Goal: Task Accomplishment & Management: Use online tool/utility

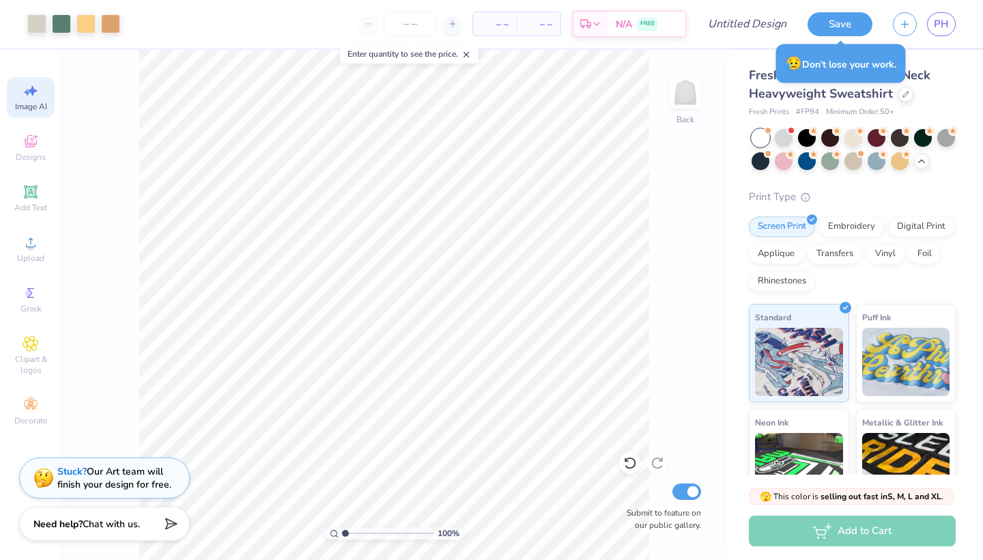
select select "4"
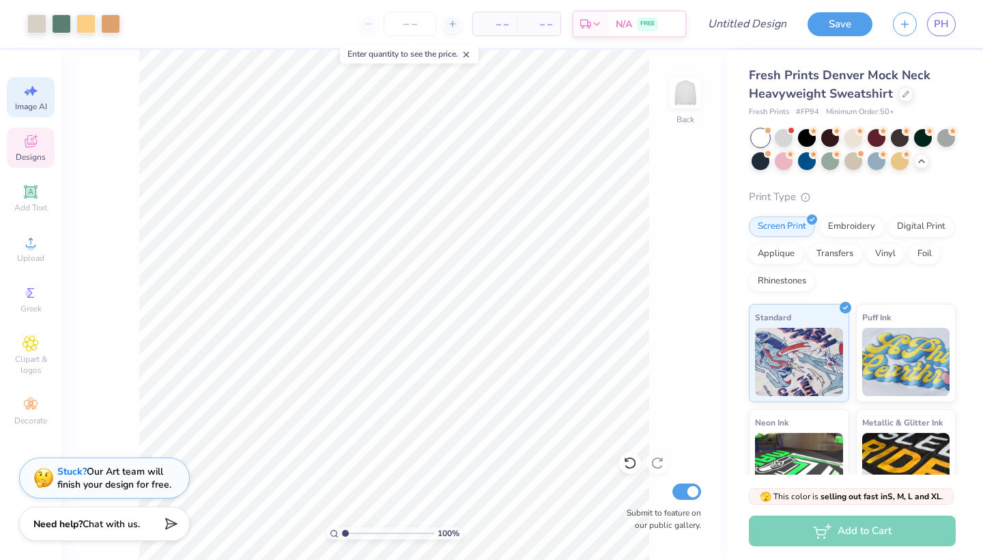
click at [32, 154] on span "Designs" at bounding box center [31, 157] width 30 height 11
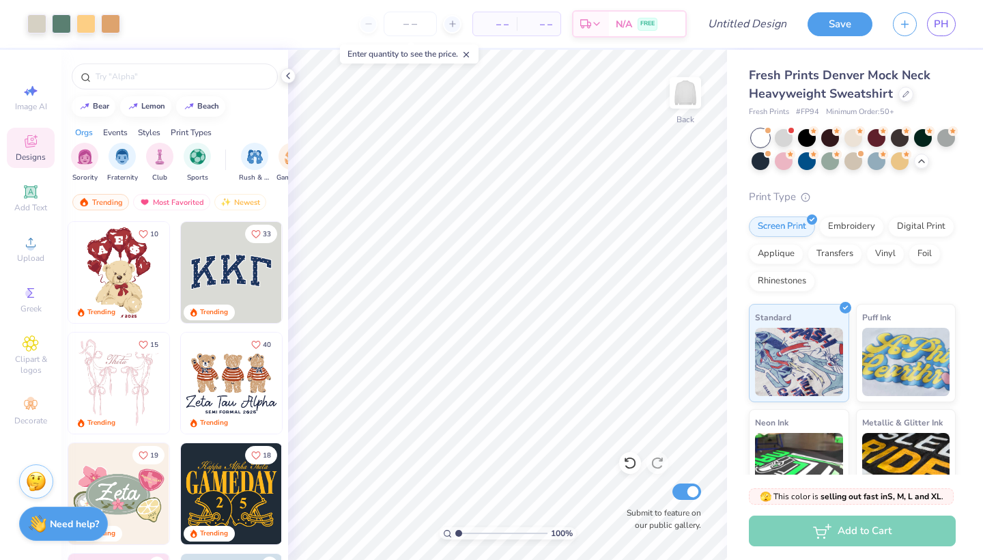
click at [206, 271] on img at bounding box center [231, 272] width 101 height 101
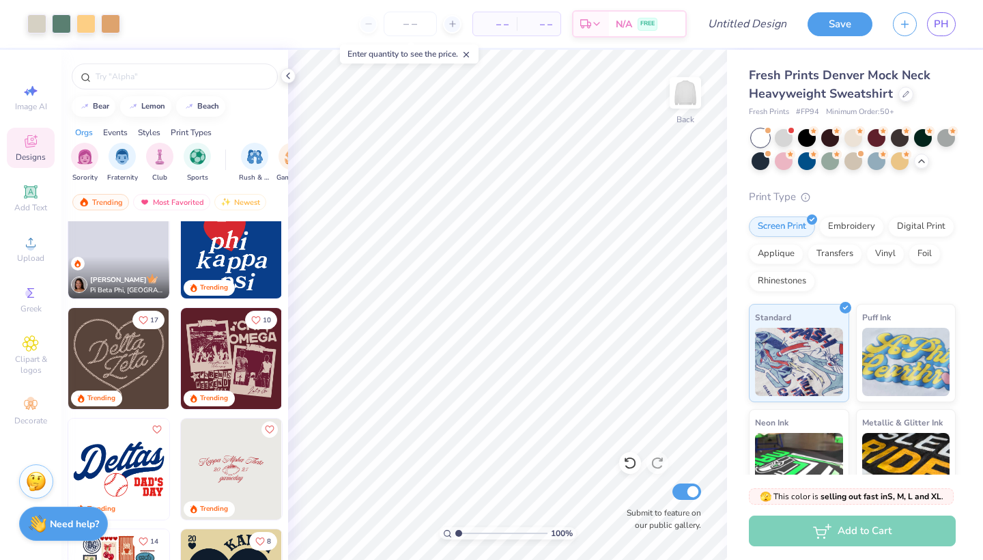
scroll to position [947, 0]
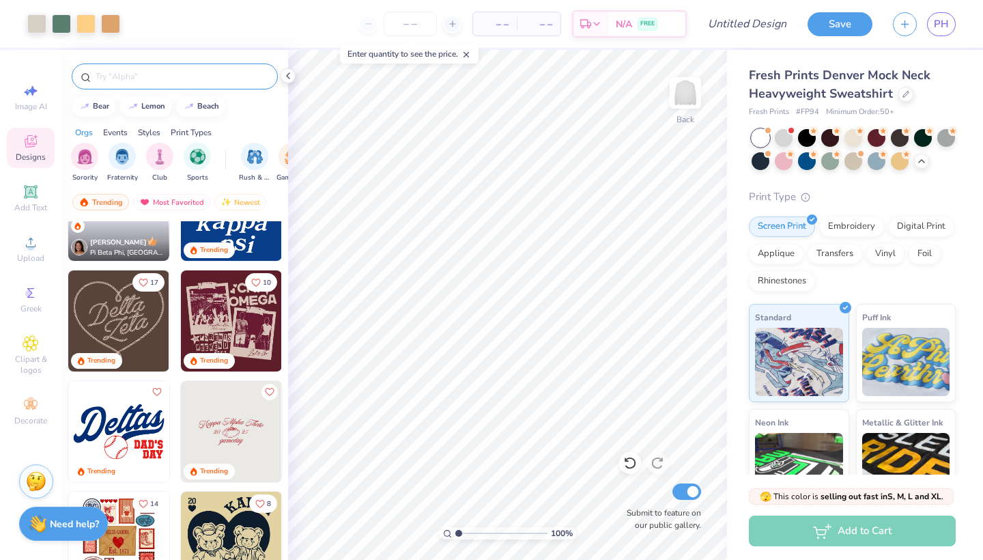
click at [179, 79] on input "text" at bounding box center [181, 77] width 175 height 14
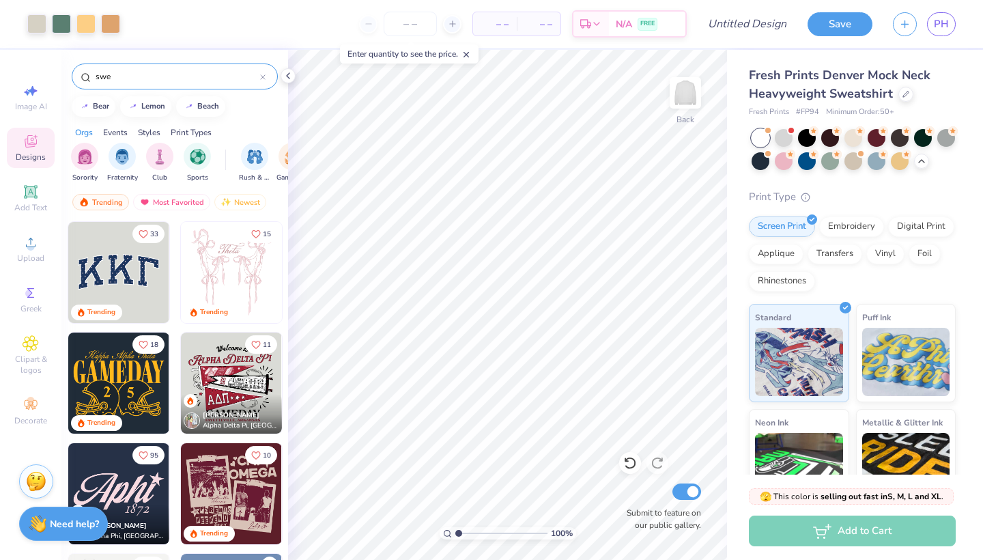
scroll to position [0, 0]
click at [163, 156] on img "filter for Club" at bounding box center [159, 155] width 15 height 16
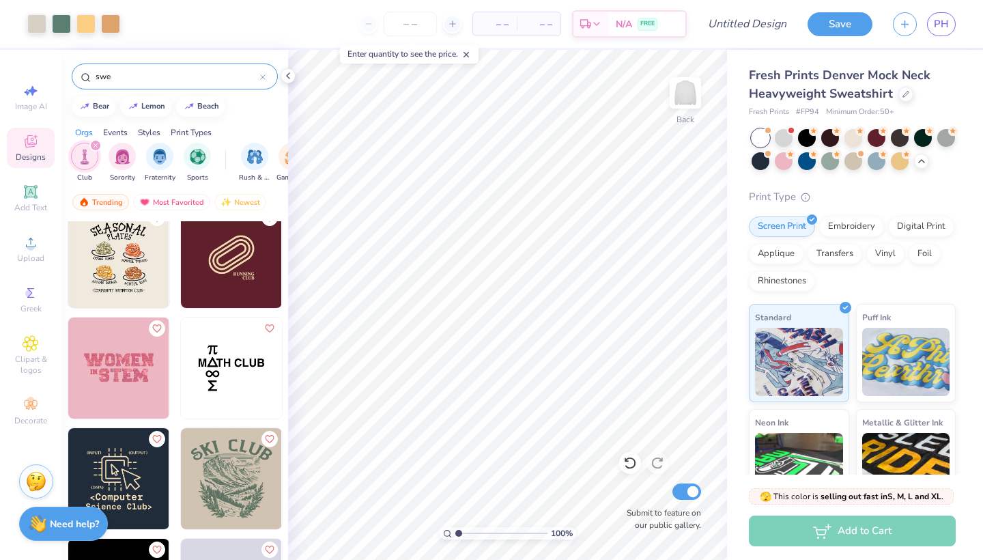
scroll to position [916, 0]
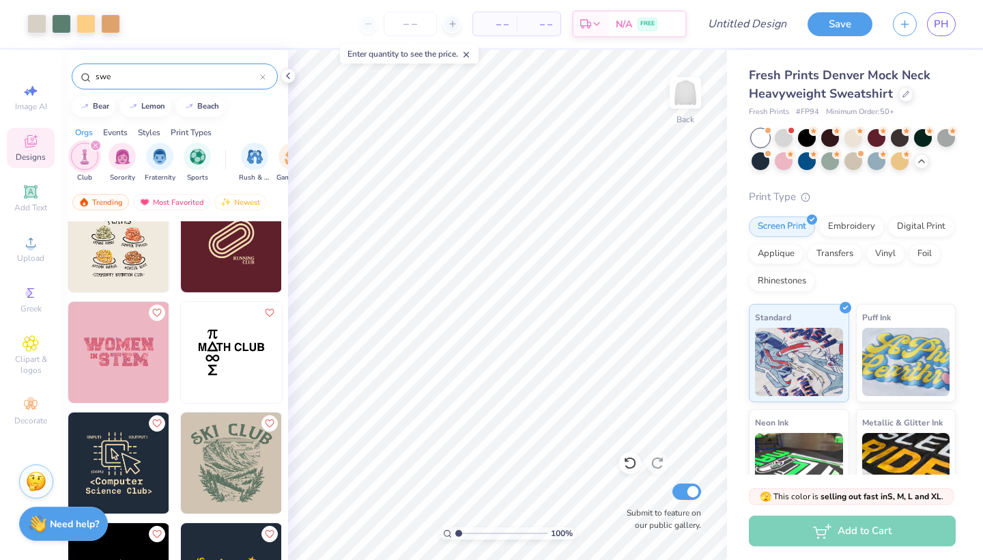
click at [140, 341] on img at bounding box center [118, 352] width 101 height 101
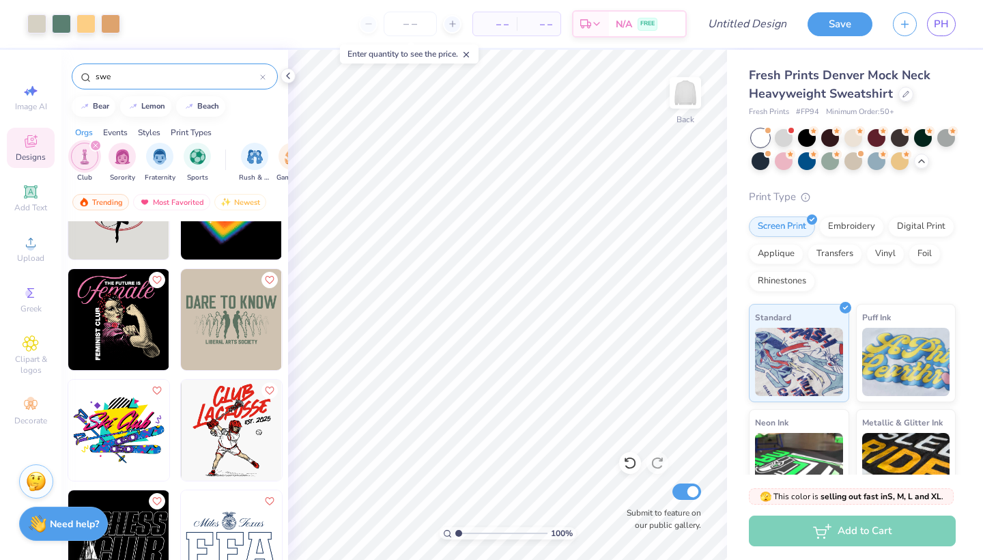
scroll to position [2167, 0]
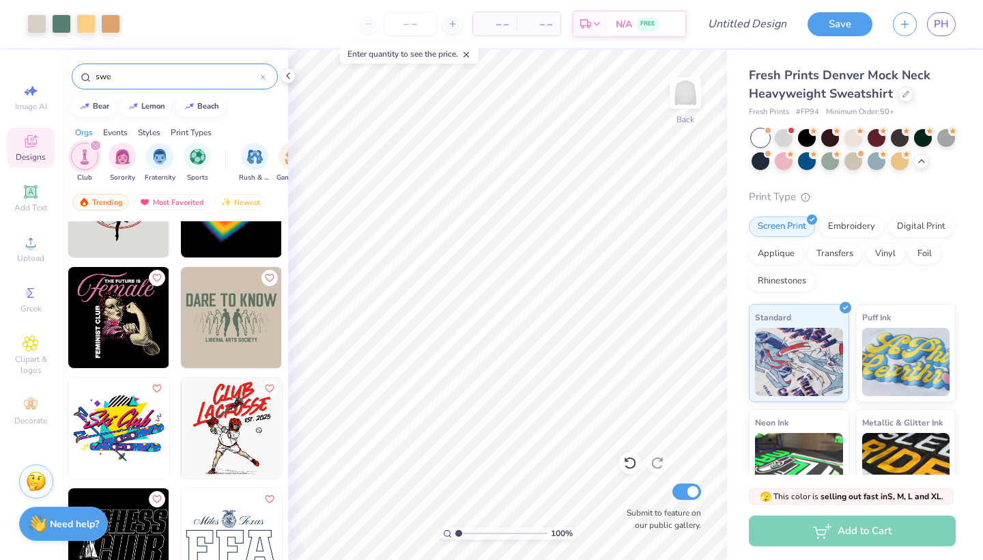
click at [165, 83] on div "swe" at bounding box center [175, 77] width 206 height 26
click at [122, 78] on input "swe" at bounding box center [177, 77] width 166 height 14
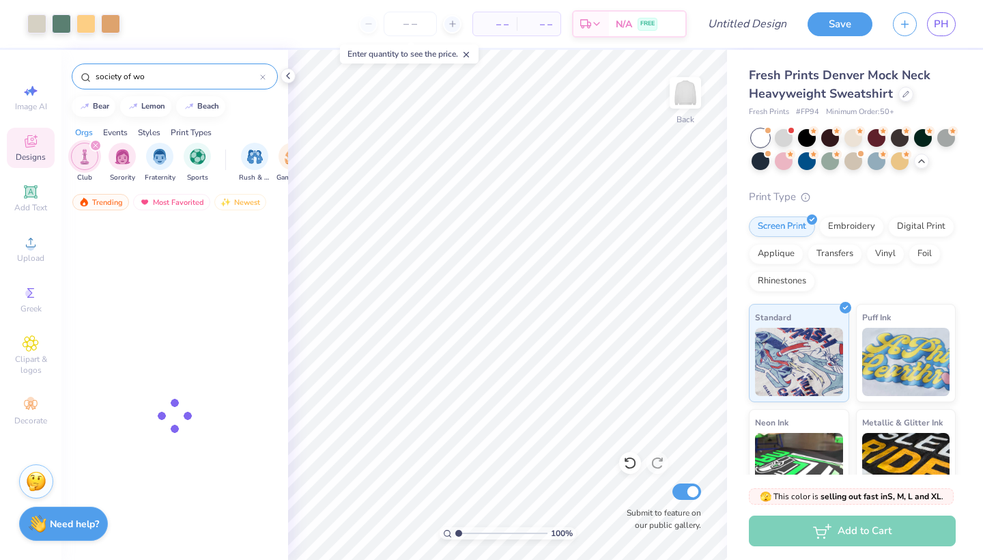
type input "society of wom"
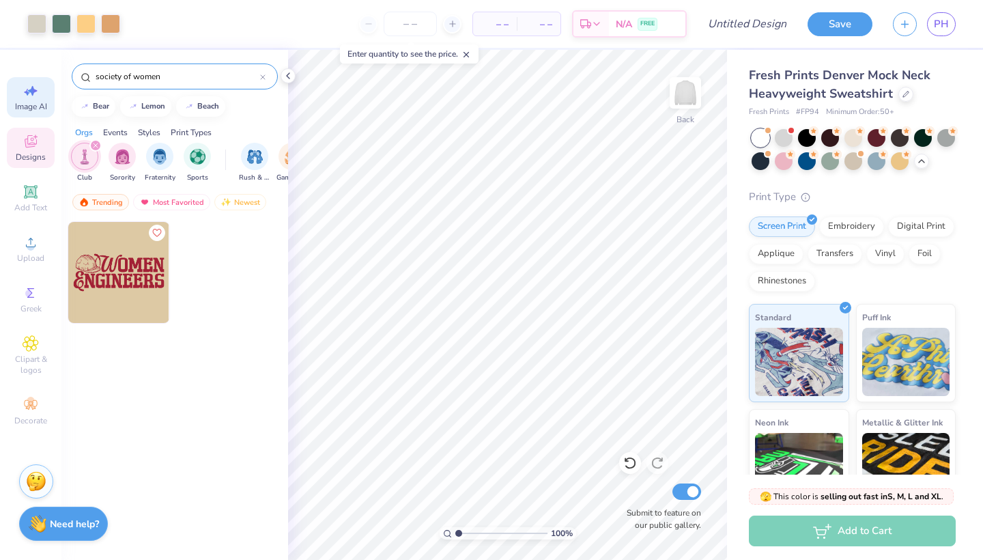
drag, startPoint x: 141, startPoint y: 99, endPoint x: 31, endPoint y: 111, distance: 110.6
click at [31, 111] on span "Image AI" at bounding box center [31, 106] width 32 height 11
select select "4"
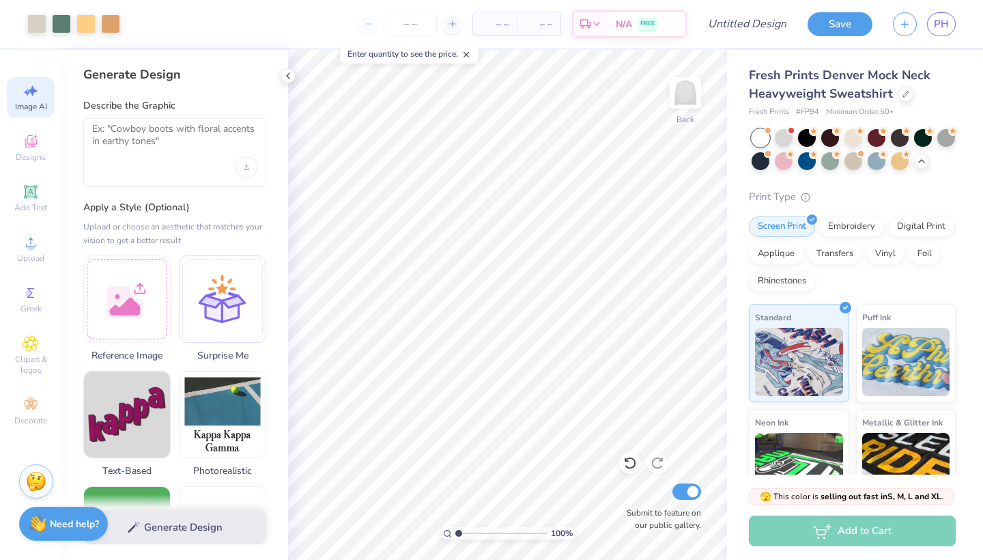
scroll to position [0, 0]
click at [165, 145] on textarea at bounding box center [174, 140] width 165 height 34
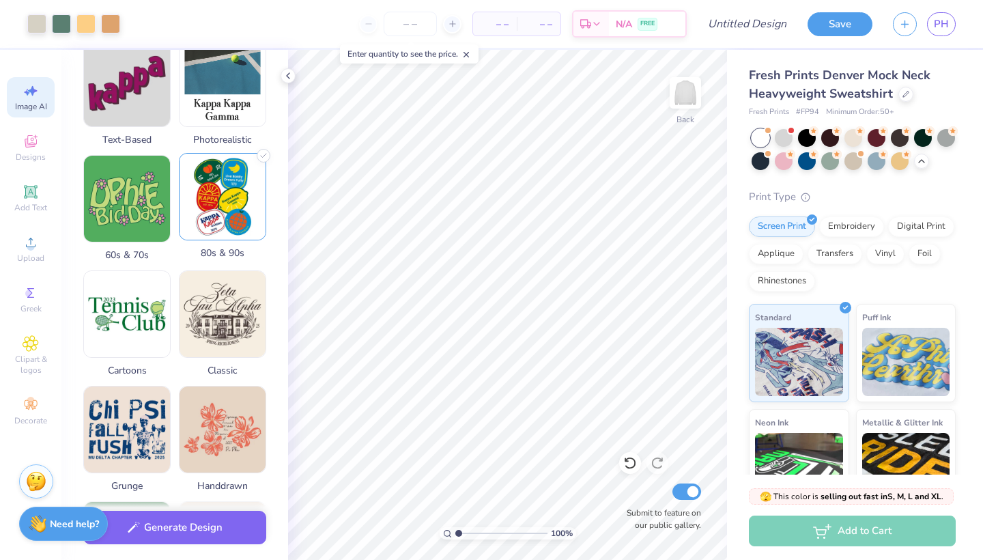
scroll to position [343, 0]
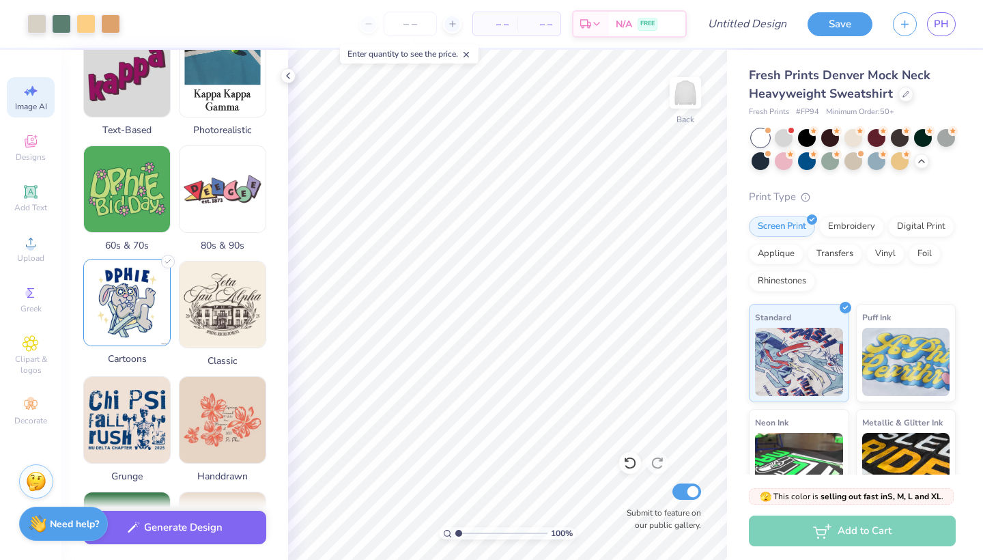
type textarea "society of women engineers the [GEOGRAPHIC_DATA]"
click at [147, 311] on img at bounding box center [127, 302] width 86 height 86
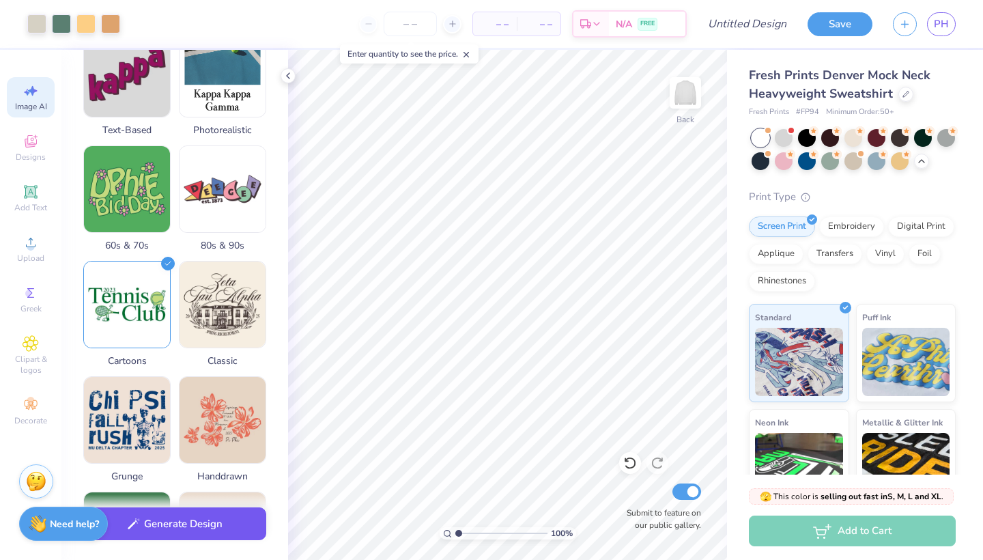
click at [221, 525] on button "Generate Design" at bounding box center [174, 523] width 183 height 33
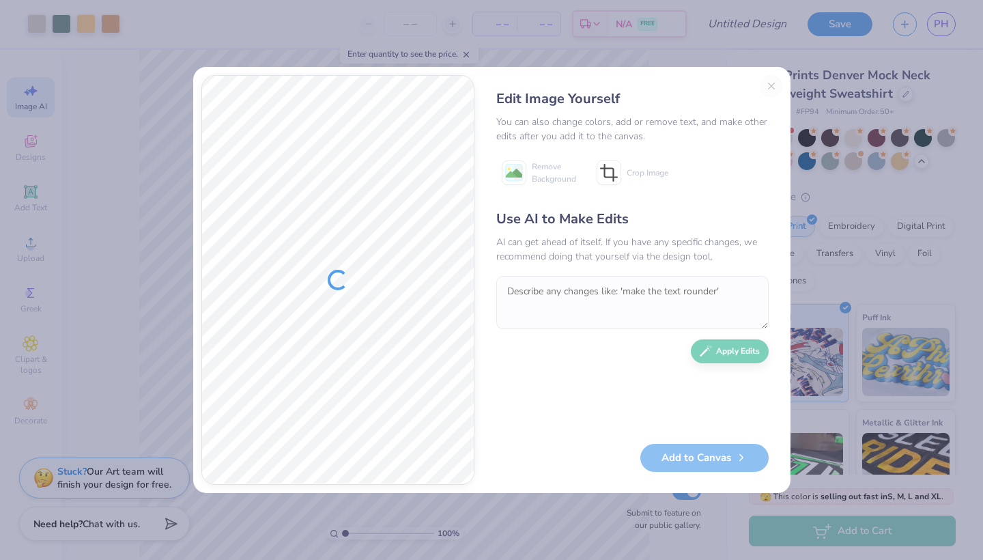
click at [772, 89] on div "Edit Image Yourself You can also change colors, add or remove text, and make ot…" at bounding box center [633, 280] width 300 height 410
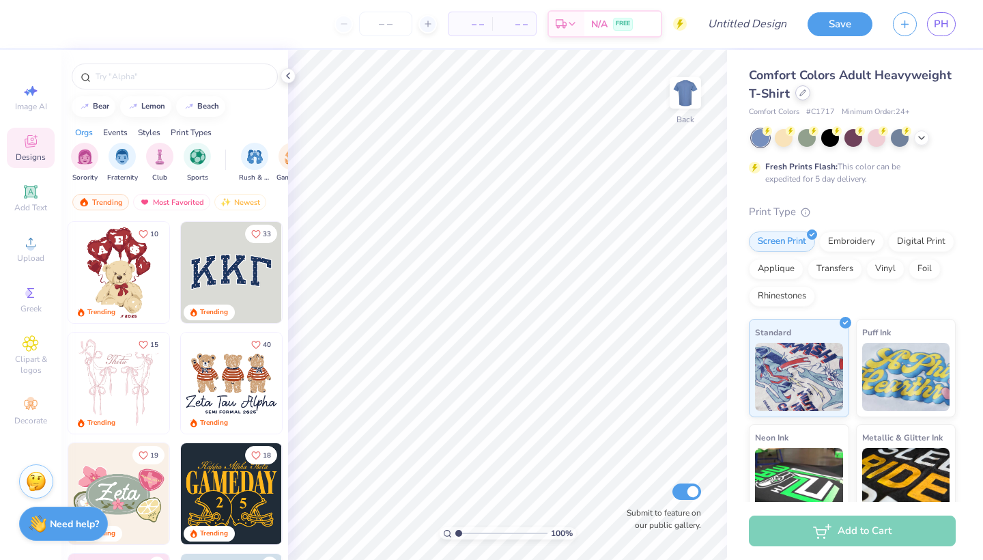
click at [801, 93] on icon at bounding box center [802, 92] width 5 height 5
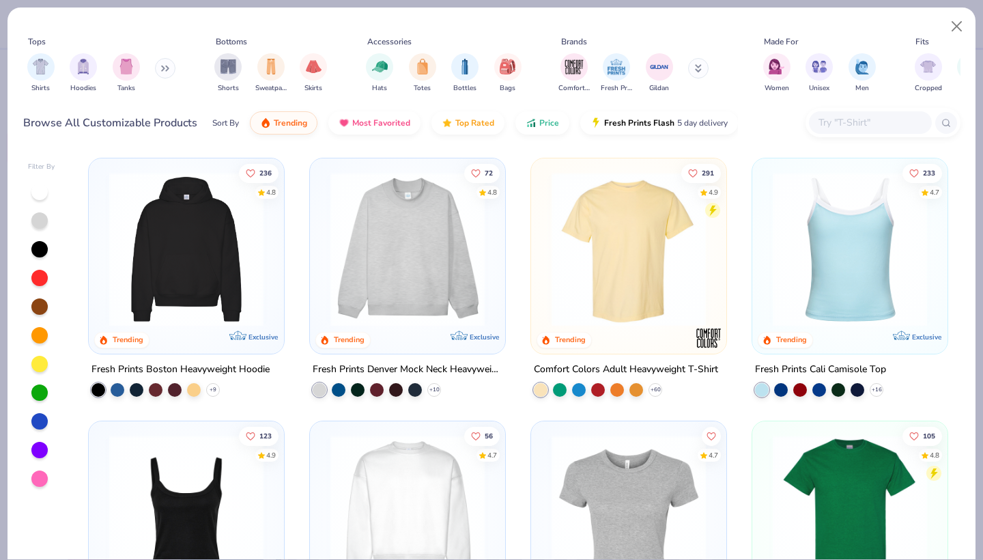
click at [392, 242] on img at bounding box center [408, 249] width 168 height 154
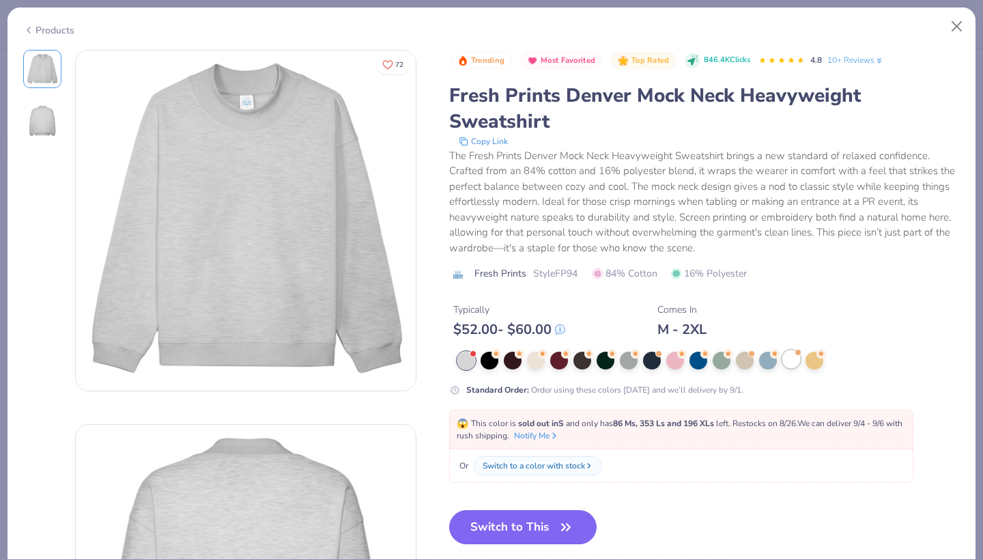
click at [790, 356] on div at bounding box center [792, 359] width 18 height 18
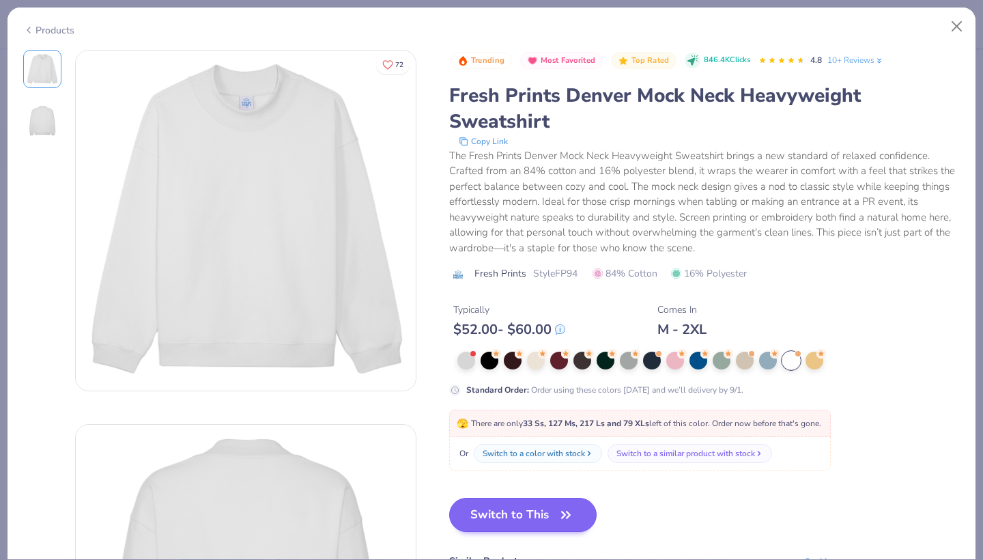
click at [514, 513] on button "Switch to This" at bounding box center [523, 515] width 148 height 34
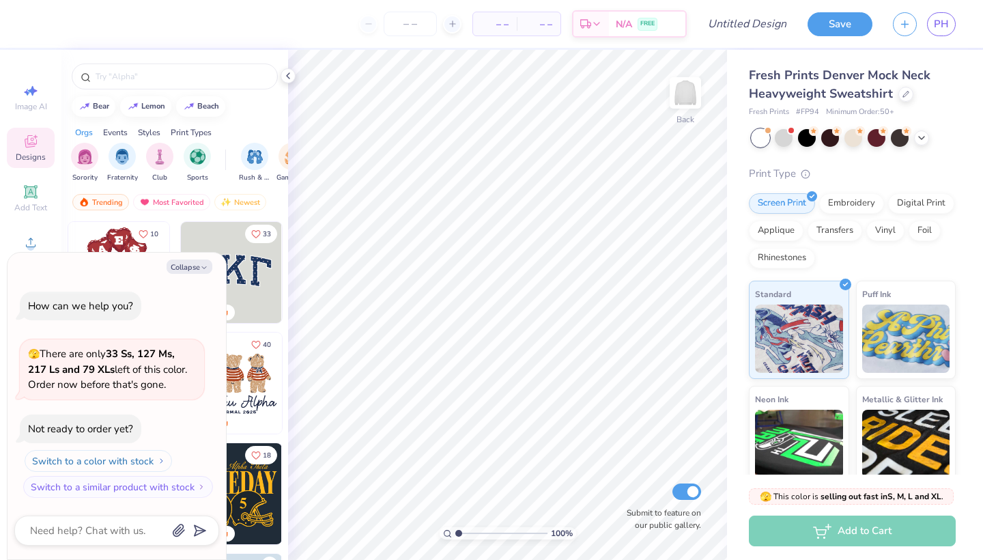
click at [149, 457] on button "Switch to a color with stock" at bounding box center [98, 461] width 147 height 22
type textarea "x"
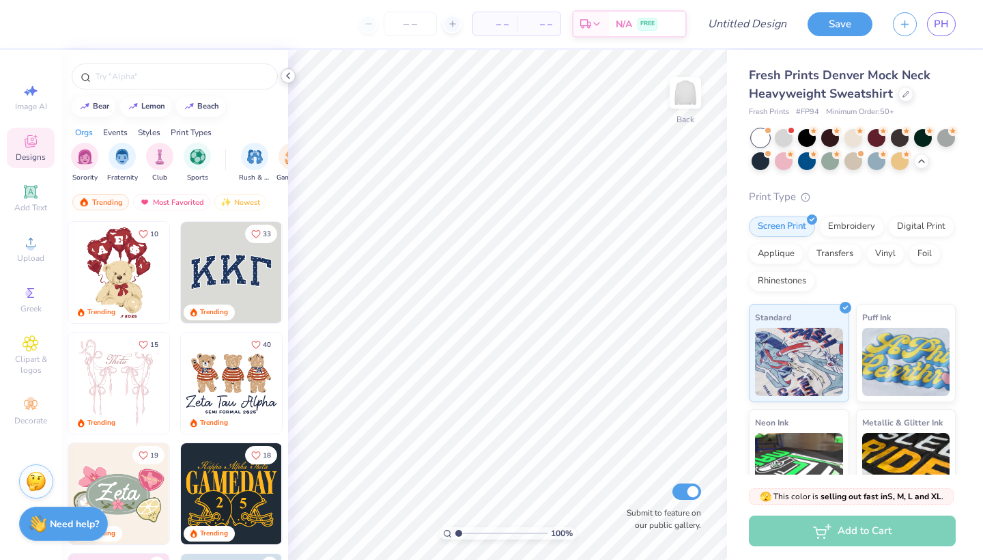
click at [288, 74] on polyline at bounding box center [288, 75] width 3 height 5
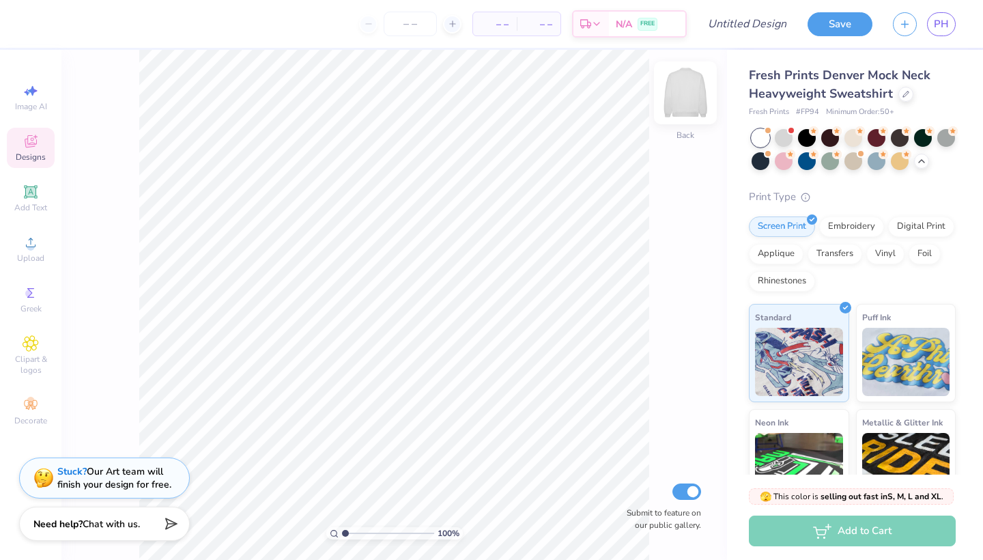
click at [675, 100] on img at bounding box center [685, 93] width 55 height 55
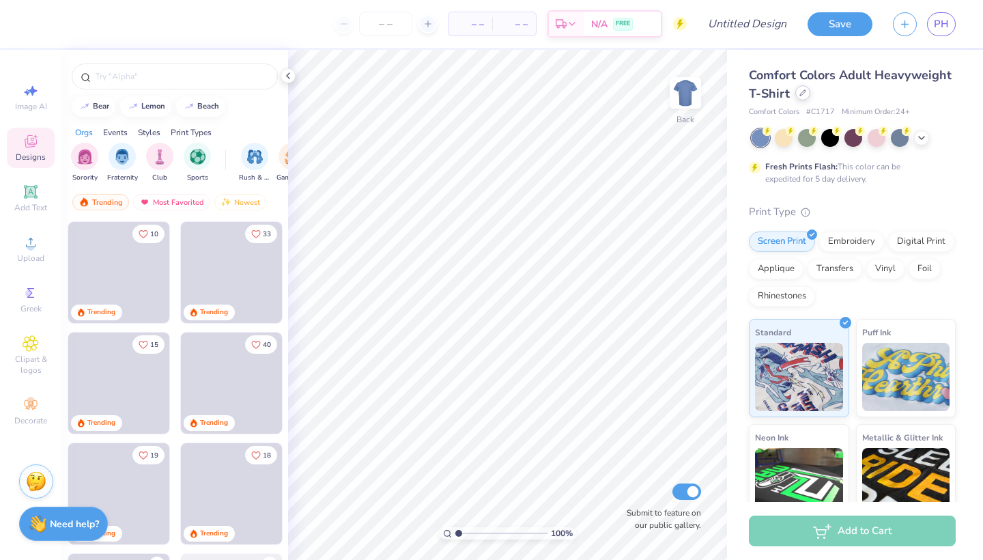
click at [806, 98] on div at bounding box center [803, 92] width 15 height 15
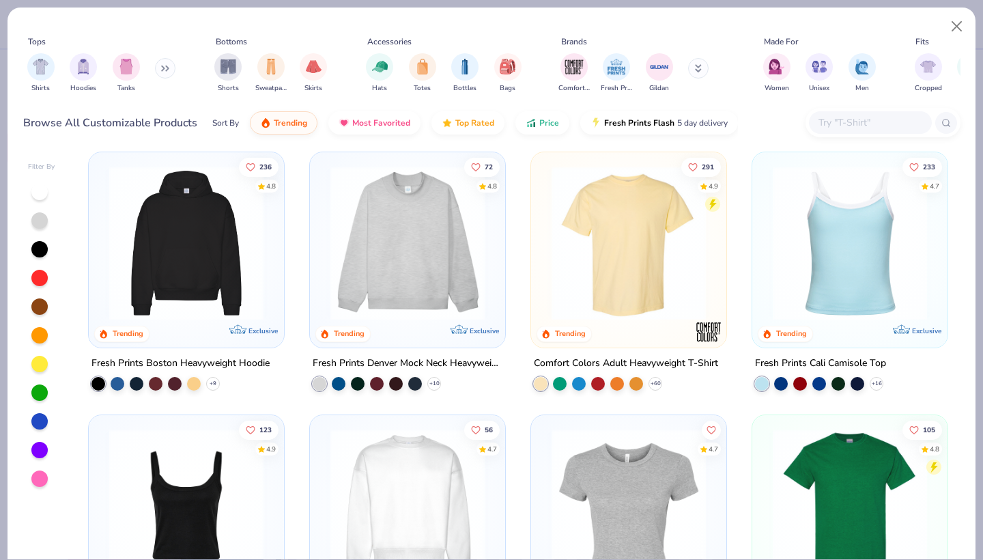
scroll to position [7, 0]
click at [425, 249] on img at bounding box center [408, 242] width 168 height 154
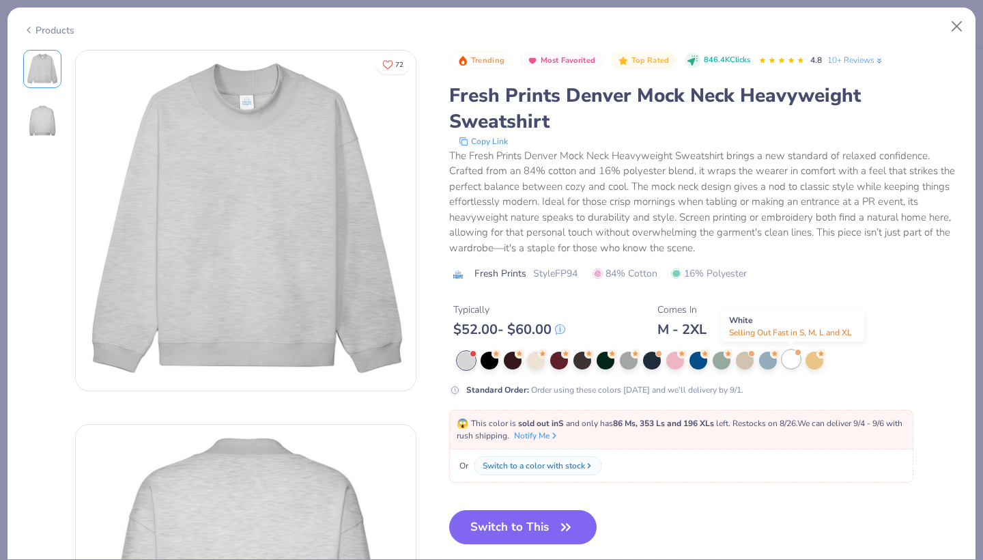
click at [796, 360] on div at bounding box center [792, 359] width 18 height 18
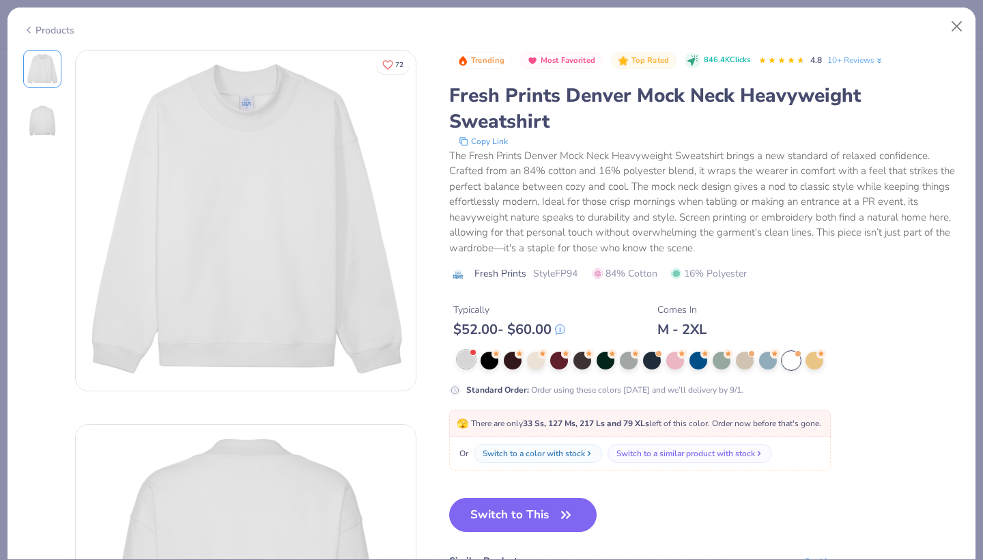
click at [469, 361] on div at bounding box center [467, 359] width 18 height 18
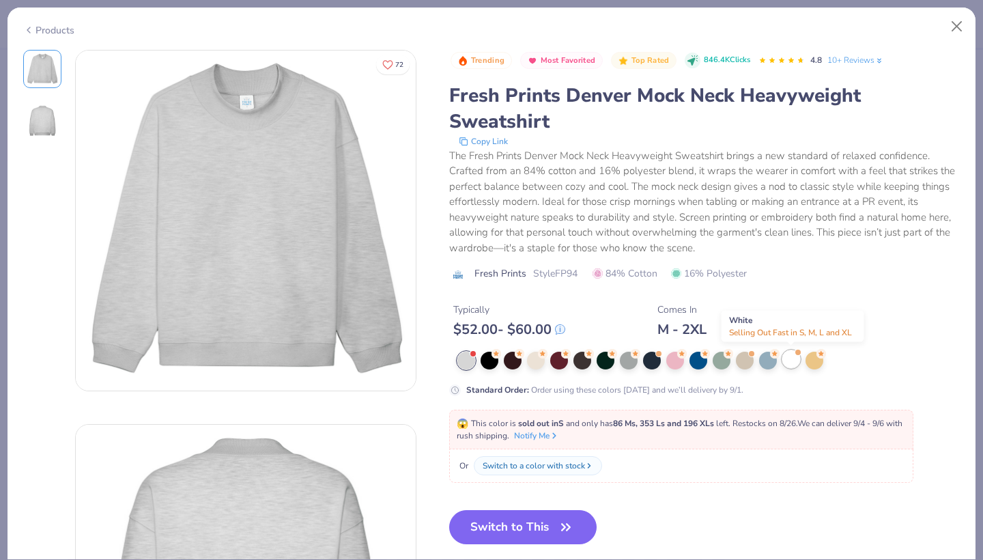
click at [789, 357] on div at bounding box center [792, 359] width 18 height 18
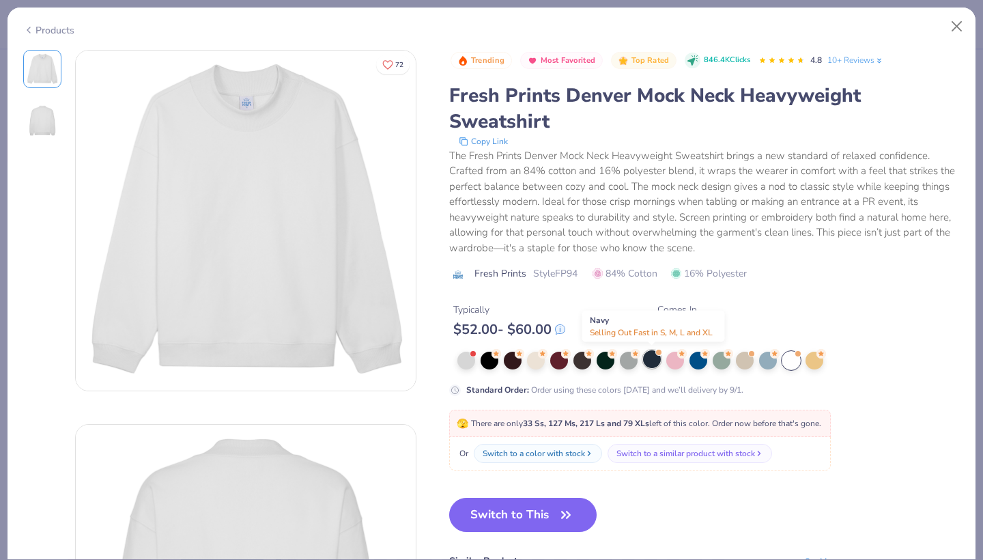
click at [653, 354] on div at bounding box center [652, 359] width 18 height 18
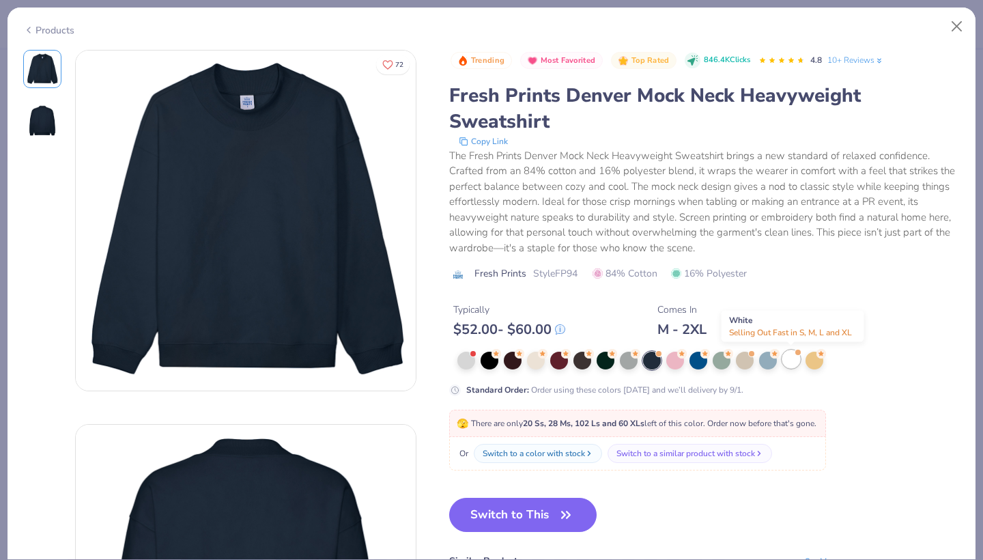
click at [793, 354] on div at bounding box center [792, 359] width 18 height 18
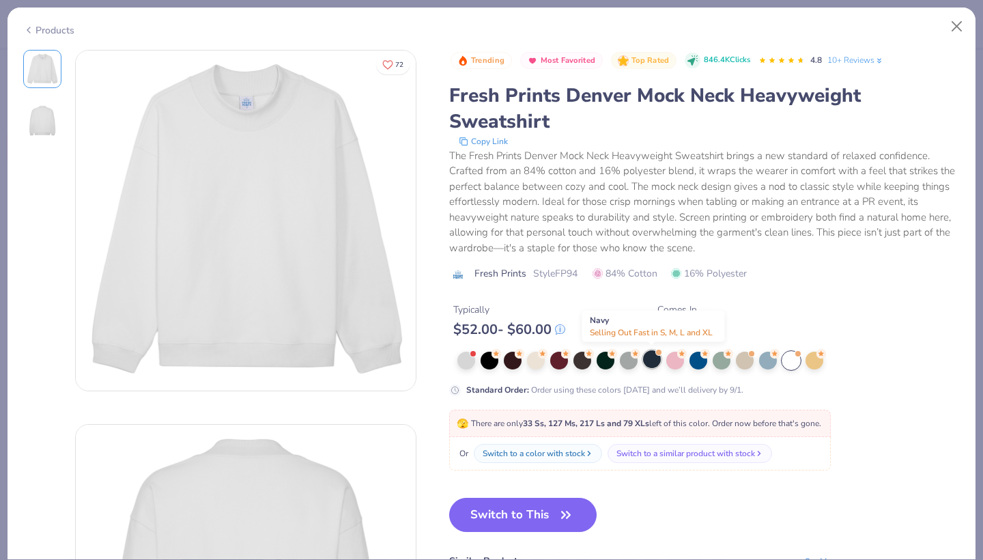
click at [657, 356] on div at bounding box center [652, 359] width 18 height 18
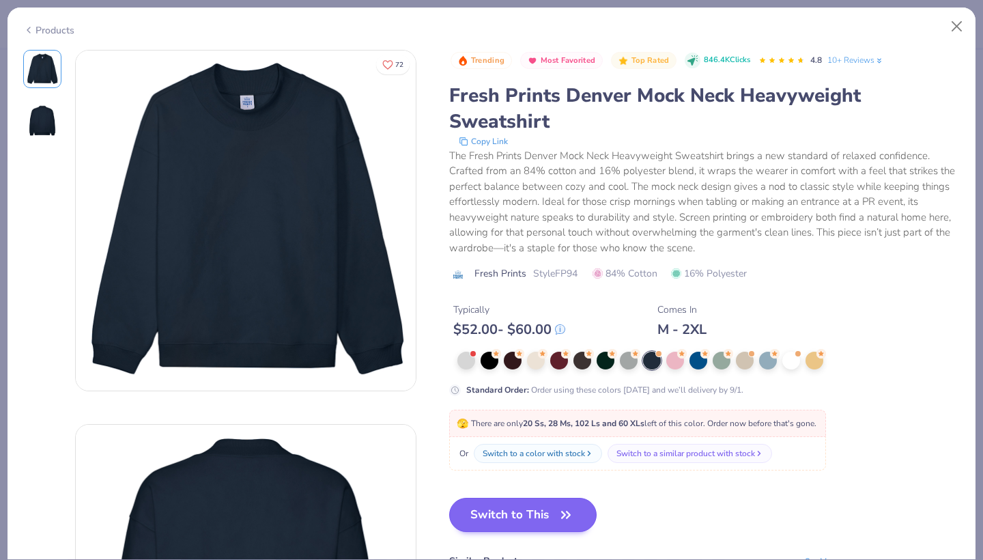
click at [533, 506] on button "Switch to This" at bounding box center [523, 515] width 148 height 34
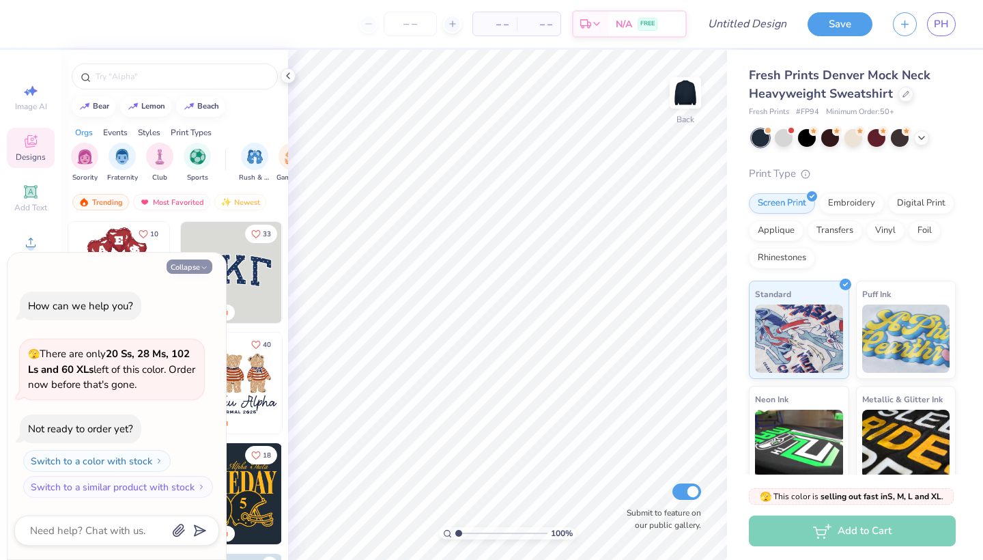
click at [190, 268] on button "Collapse" at bounding box center [190, 266] width 46 height 14
type textarea "x"
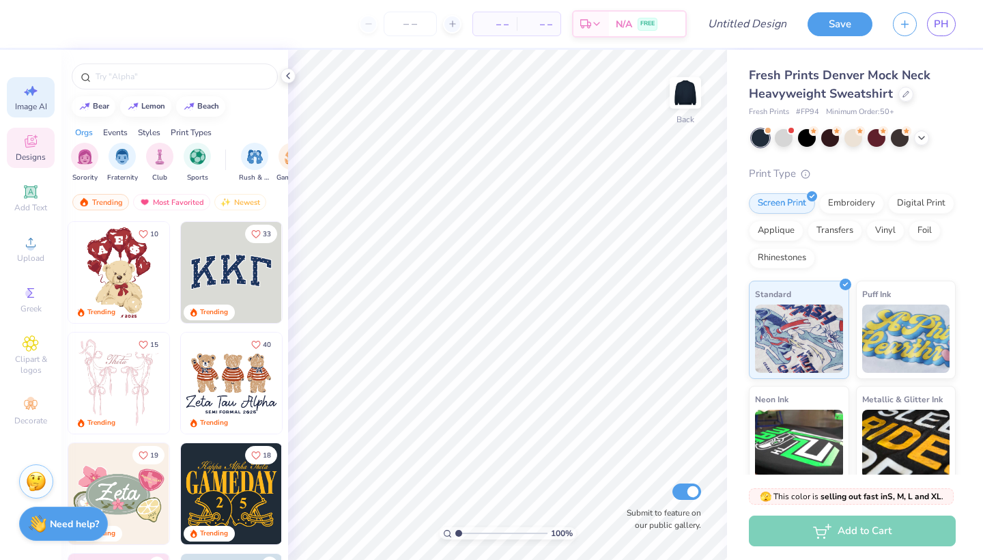
click at [30, 102] on span "Image AI" at bounding box center [31, 106] width 32 height 11
select select "4"
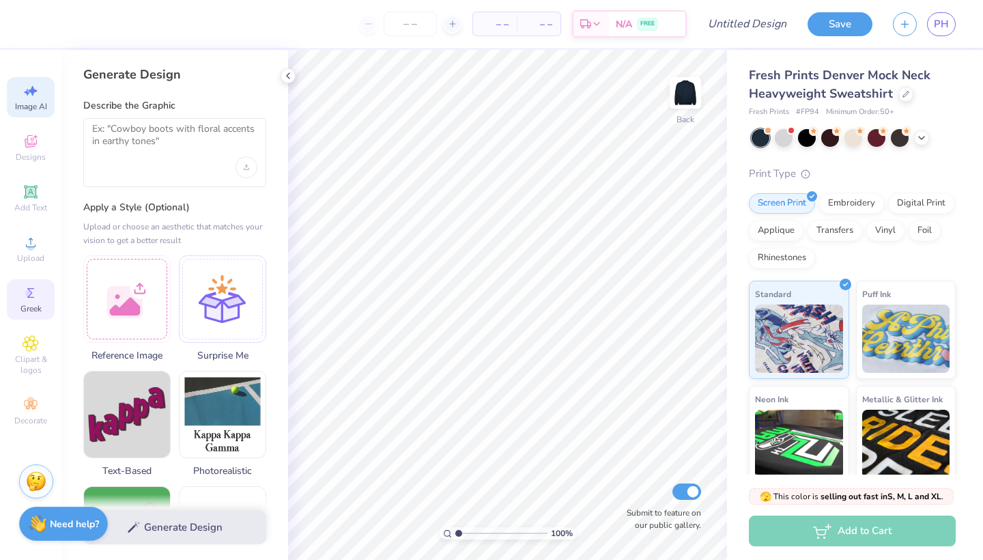
click at [28, 292] on circle at bounding box center [29, 294] width 8 height 8
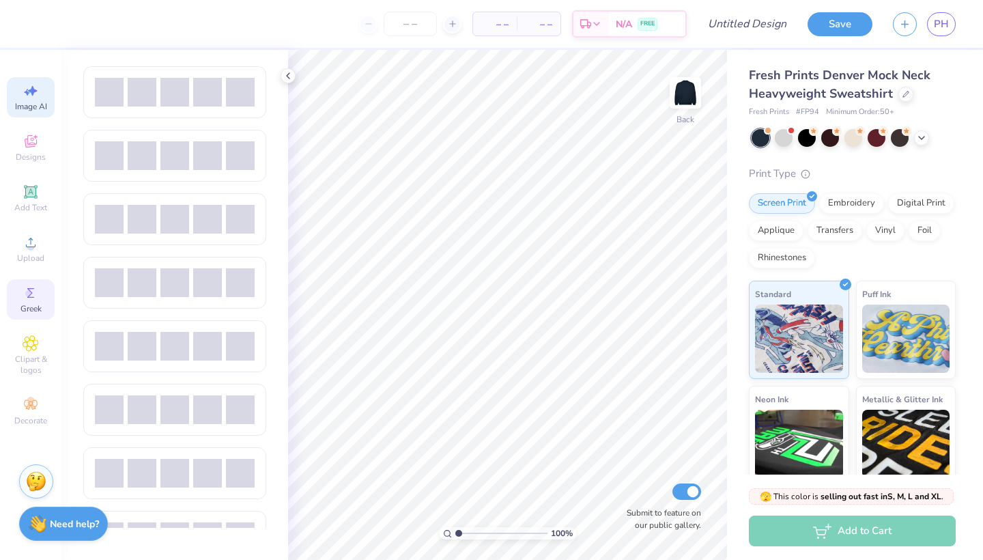
click at [39, 91] on div "Image AI" at bounding box center [31, 97] width 48 height 40
select select "4"
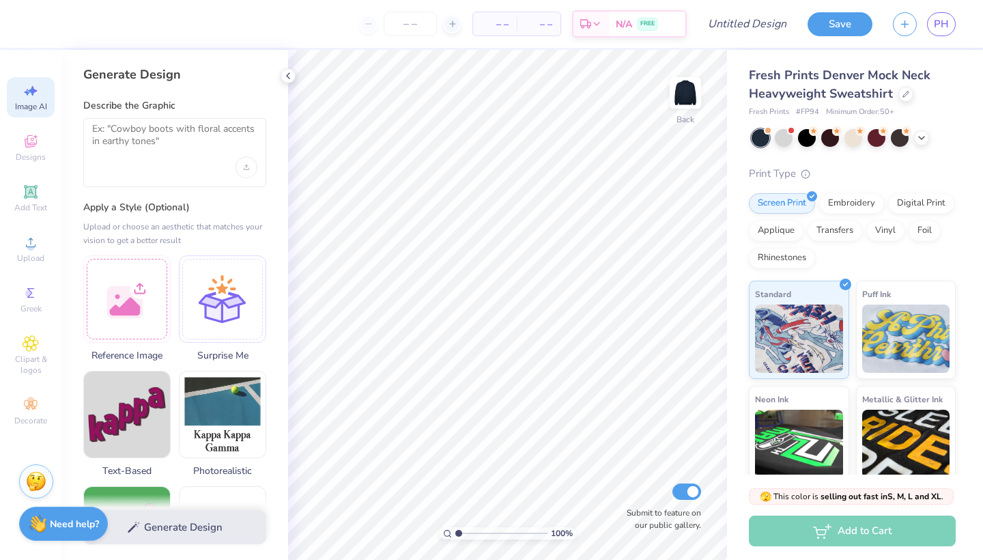
scroll to position [-1, 0]
click at [172, 146] on textarea at bounding box center [174, 140] width 165 height 34
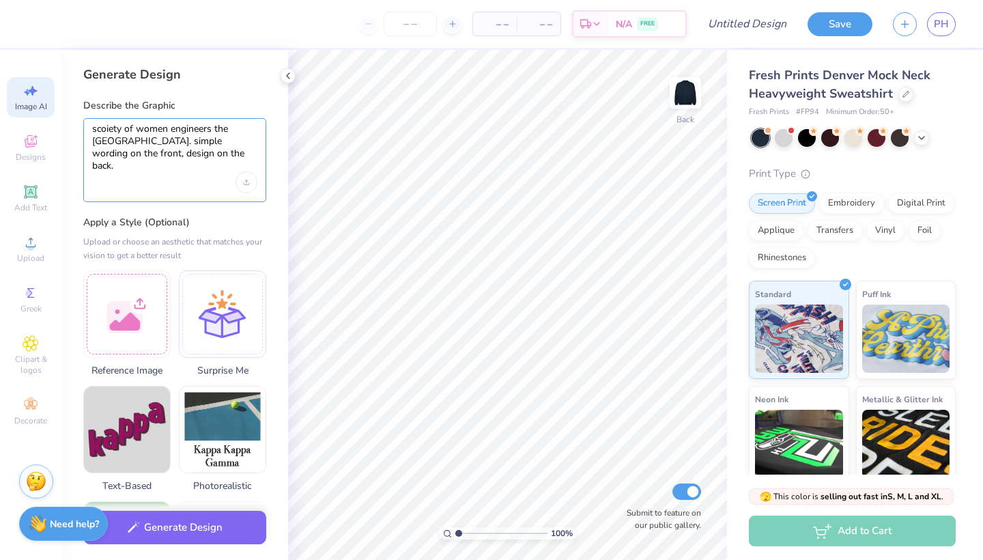
drag, startPoint x: 128, startPoint y: 171, endPoint x: 92, endPoint y: 153, distance: 40.0
click at [92, 153] on textarea "scoiety of women engineers the university of San Diego. simple wording on the f…" at bounding box center [174, 147] width 165 height 49
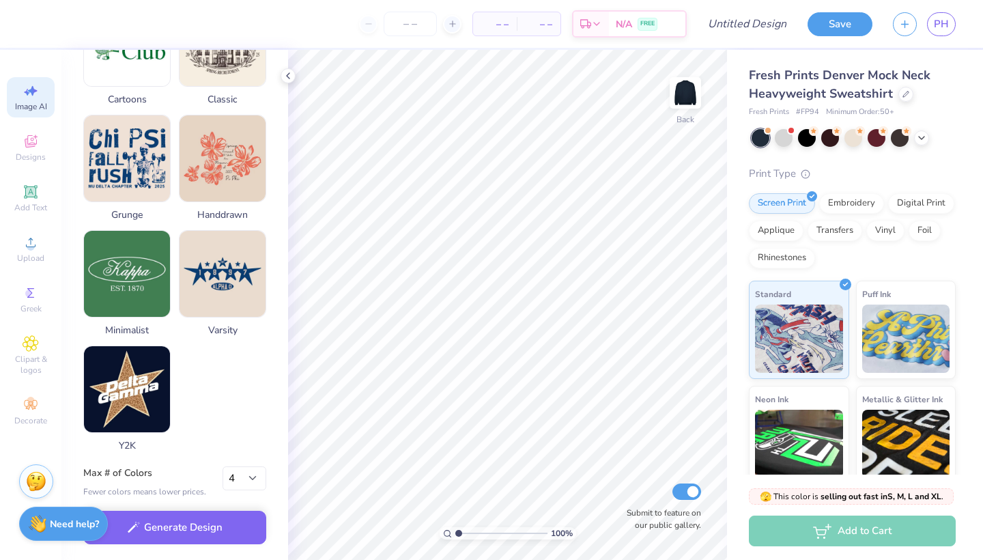
scroll to position [630, 0]
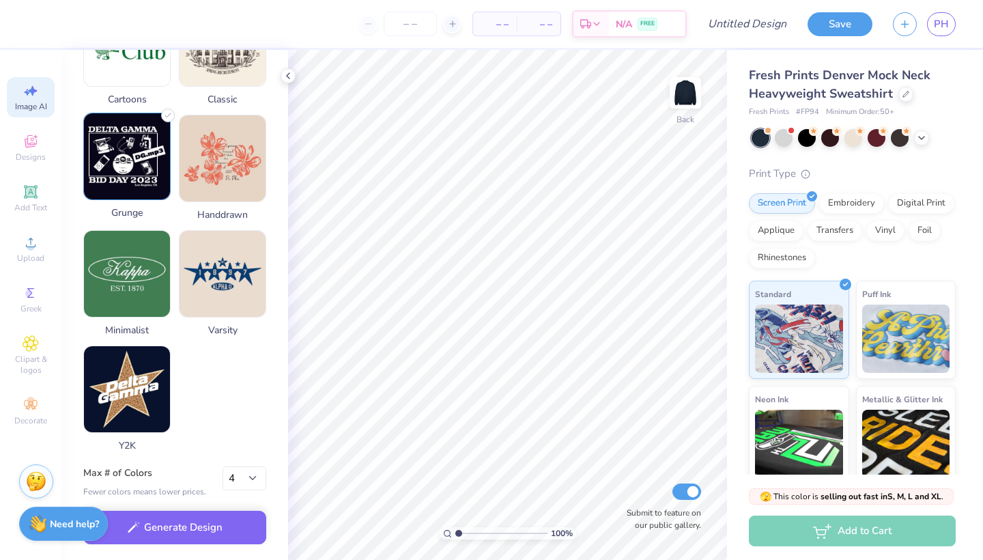
type textarea "scoiety of women engineers the university of San Diego. simple wording or desig…"
click at [128, 155] on img at bounding box center [127, 156] width 86 height 86
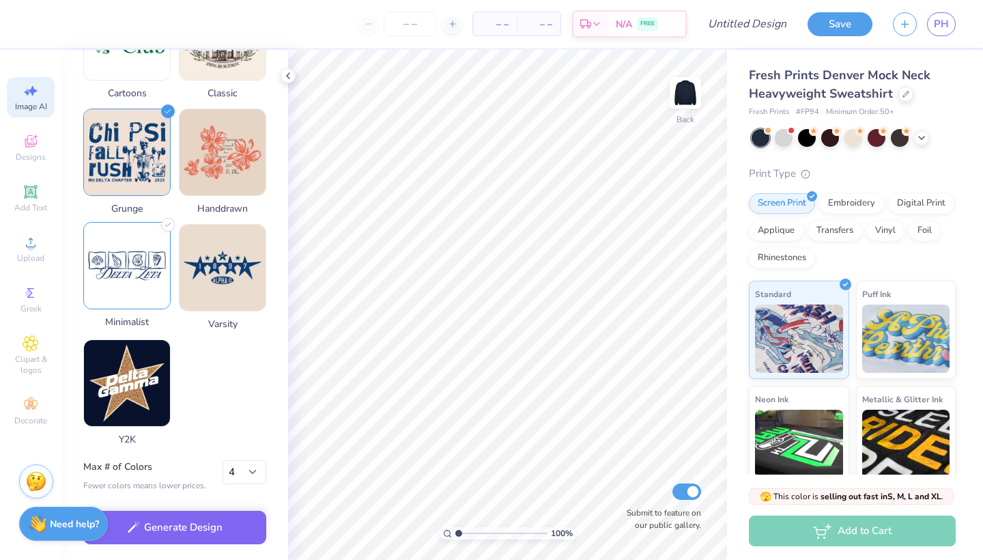
scroll to position [643, 0]
click at [128, 282] on img at bounding box center [127, 266] width 86 height 86
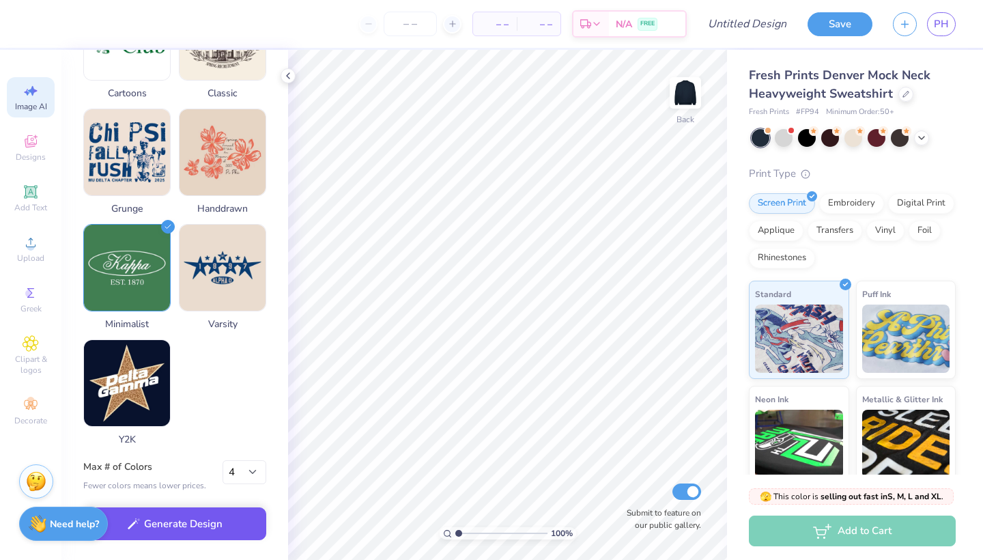
click at [186, 518] on button "Generate Design" at bounding box center [174, 523] width 183 height 33
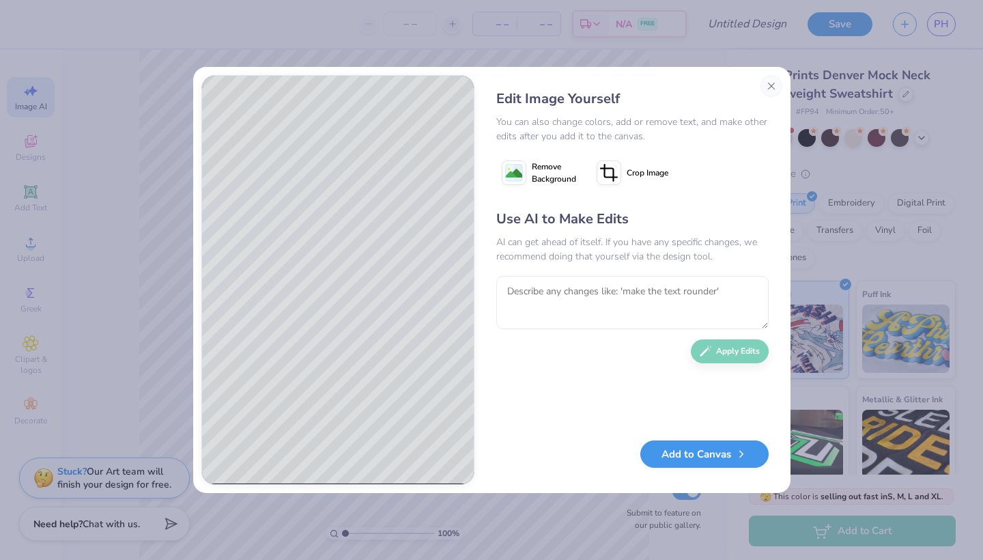
click at [681, 459] on button "Add to Canvas" at bounding box center [705, 454] width 128 height 28
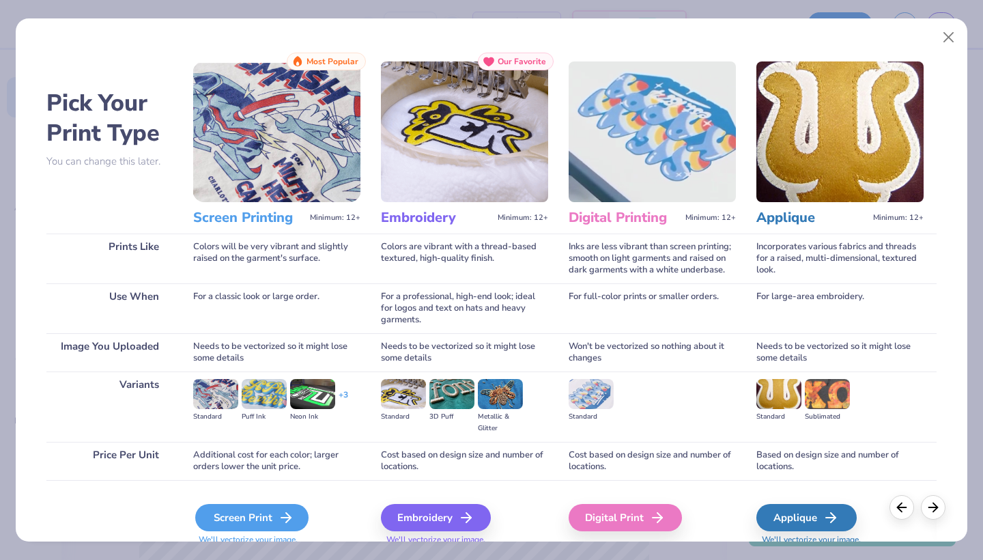
click at [254, 524] on div "Screen Print" at bounding box center [251, 517] width 113 height 27
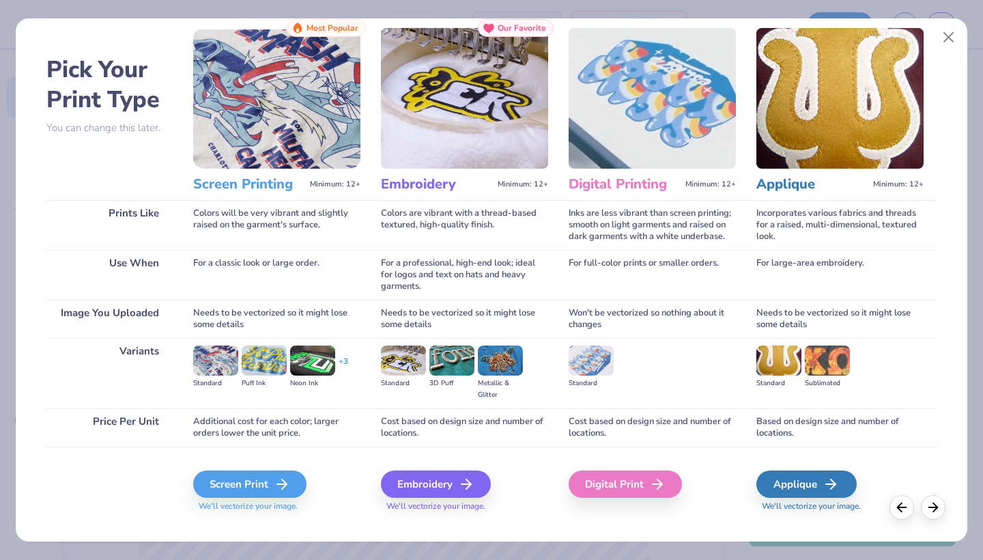
scroll to position [35, 0]
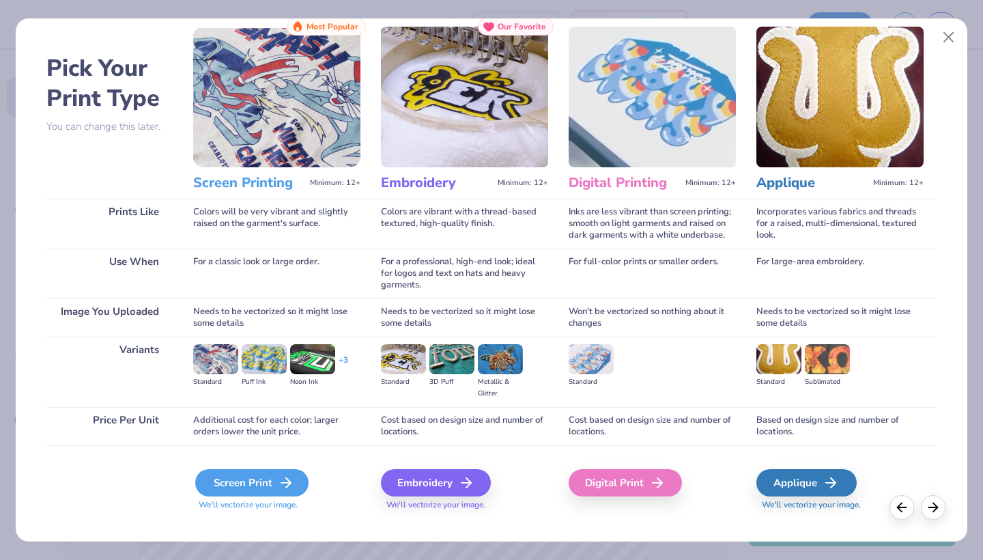
click at [272, 483] on div "Screen Print" at bounding box center [251, 482] width 113 height 27
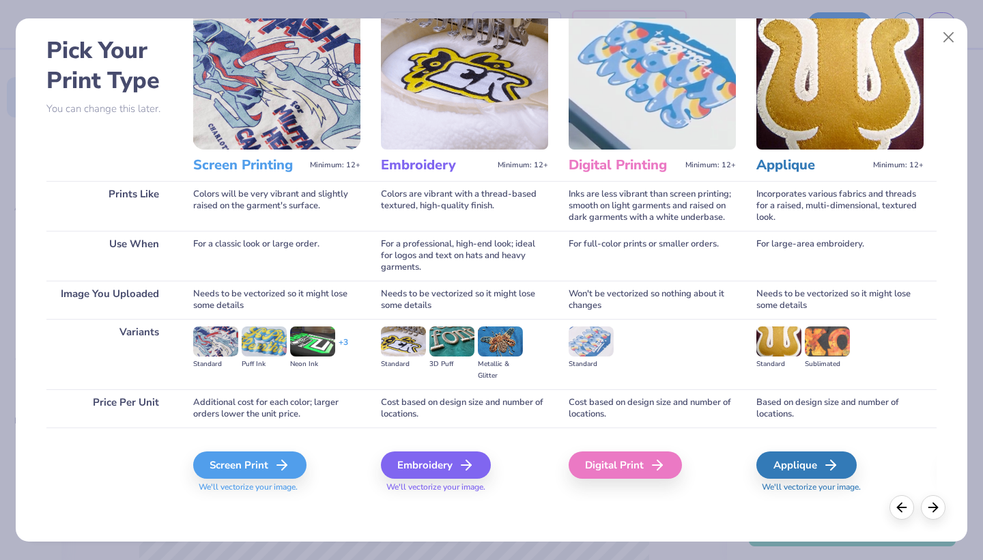
scroll to position [53, 0]
click at [278, 461] on icon at bounding box center [286, 465] width 16 height 16
click at [255, 477] on div "Screen Print" at bounding box center [251, 464] width 113 height 27
click at [272, 464] on div "Screen Print" at bounding box center [251, 464] width 113 height 27
click at [286, 460] on icon at bounding box center [286, 465] width 16 height 16
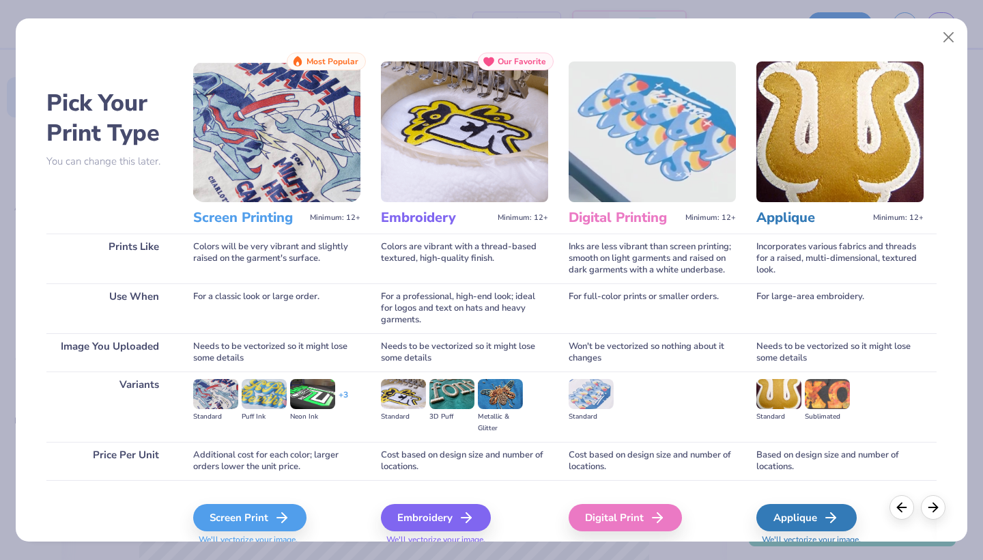
scroll to position [0, 0]
click at [955, 38] on button "Close" at bounding box center [949, 38] width 26 height 26
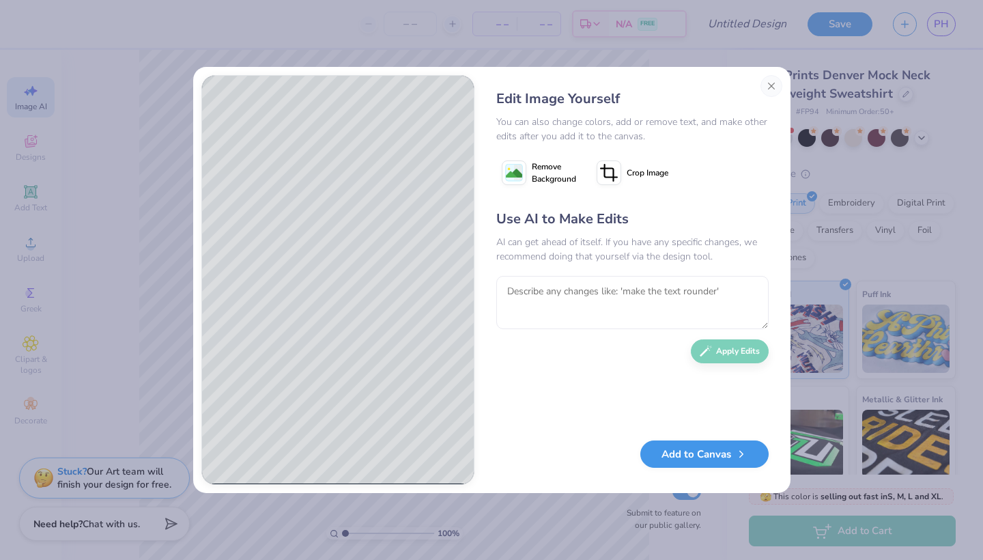
click at [669, 455] on button "Add to Canvas" at bounding box center [705, 454] width 128 height 28
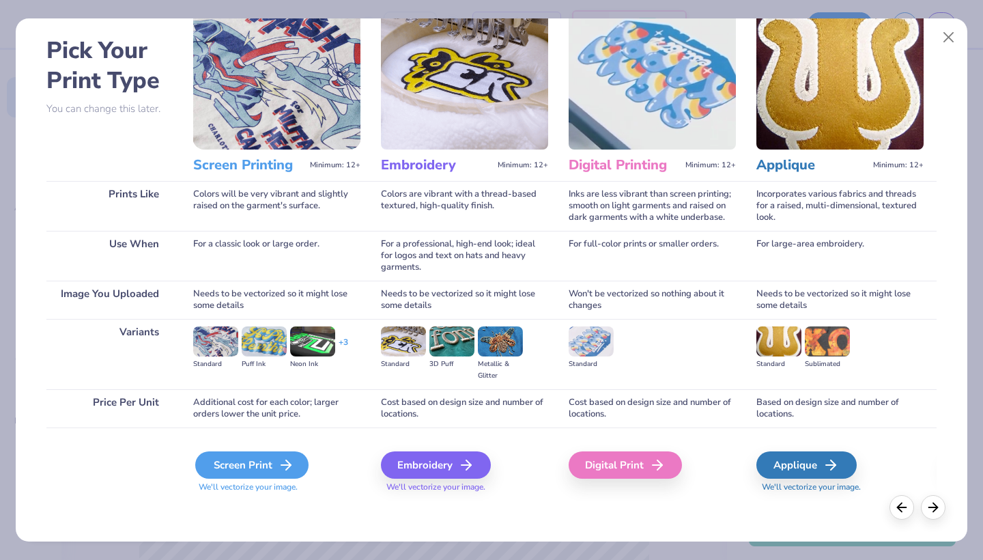
scroll to position [53, 0]
click at [280, 468] on icon at bounding box center [286, 465] width 16 height 16
click at [651, 470] on div "Digital Print" at bounding box center [627, 464] width 113 height 27
click at [647, 464] on div "Digital Print" at bounding box center [627, 464] width 113 height 27
click at [663, 462] on polyline at bounding box center [664, 465] width 5 height 10
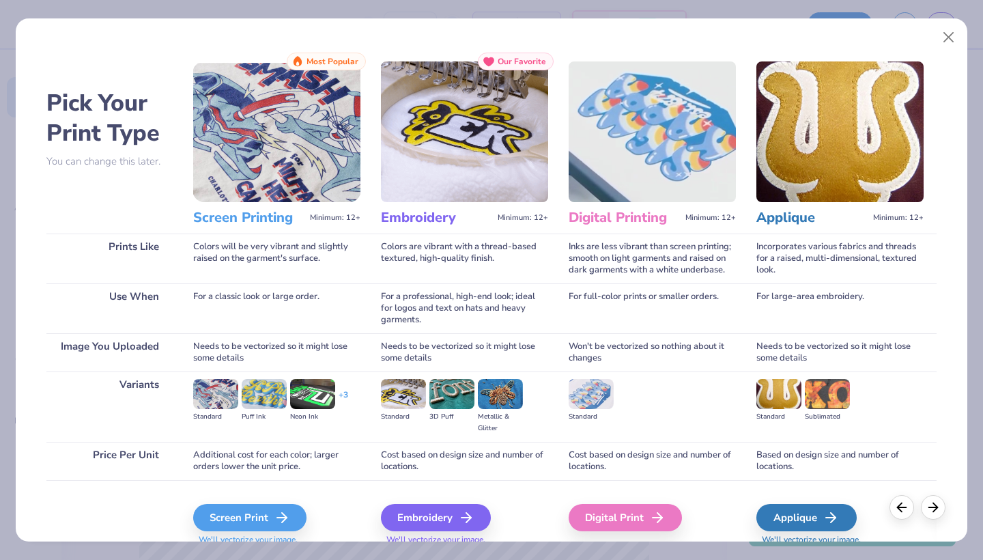
scroll to position [0, 0]
click at [951, 33] on button "Close" at bounding box center [949, 38] width 26 height 26
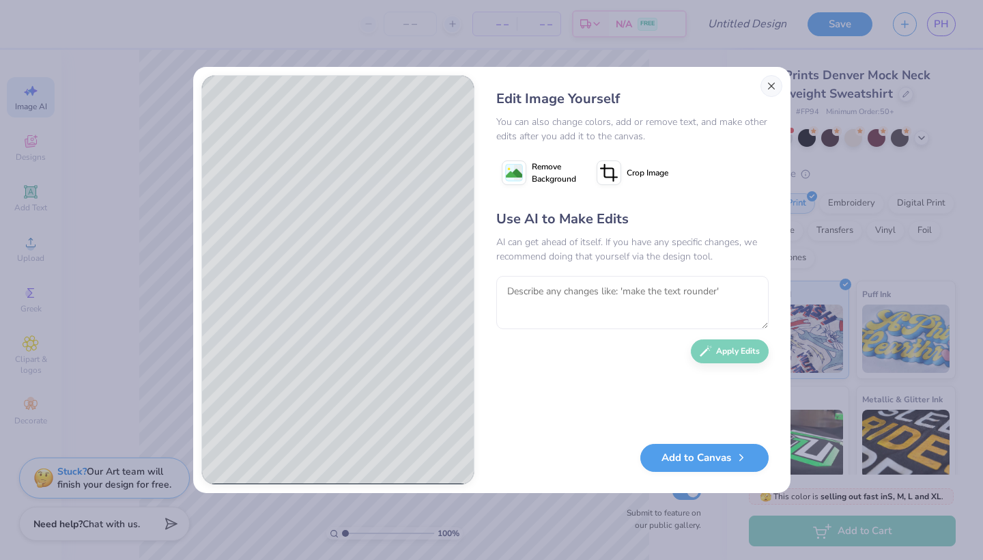
click at [772, 93] on button "Close" at bounding box center [772, 86] width 22 height 22
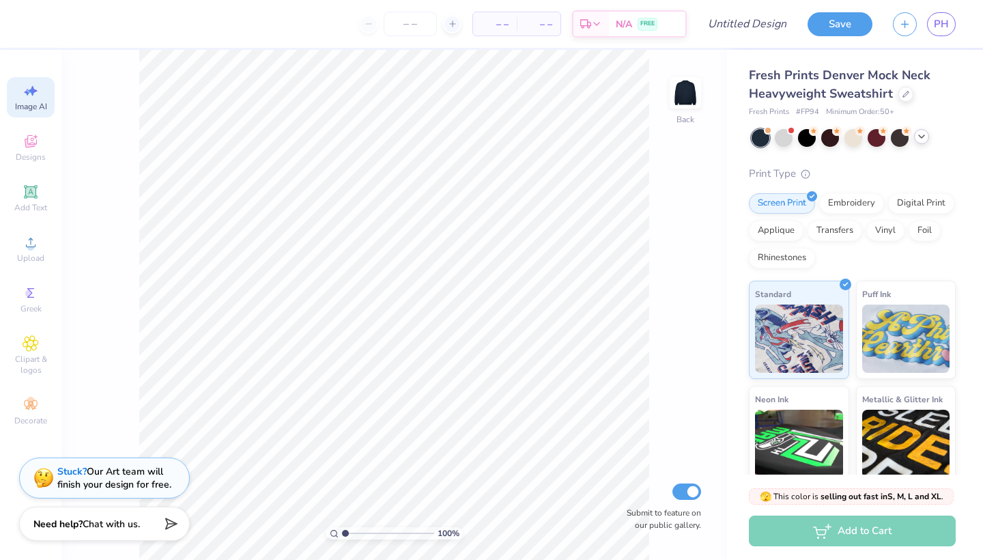
click at [924, 137] on icon at bounding box center [921, 136] width 11 height 11
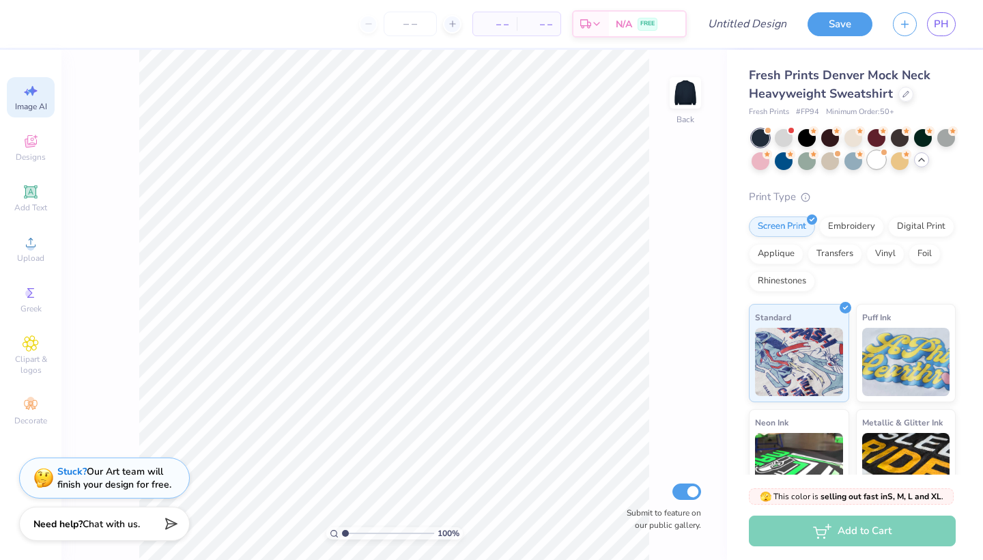
click at [875, 163] on div at bounding box center [877, 160] width 18 height 18
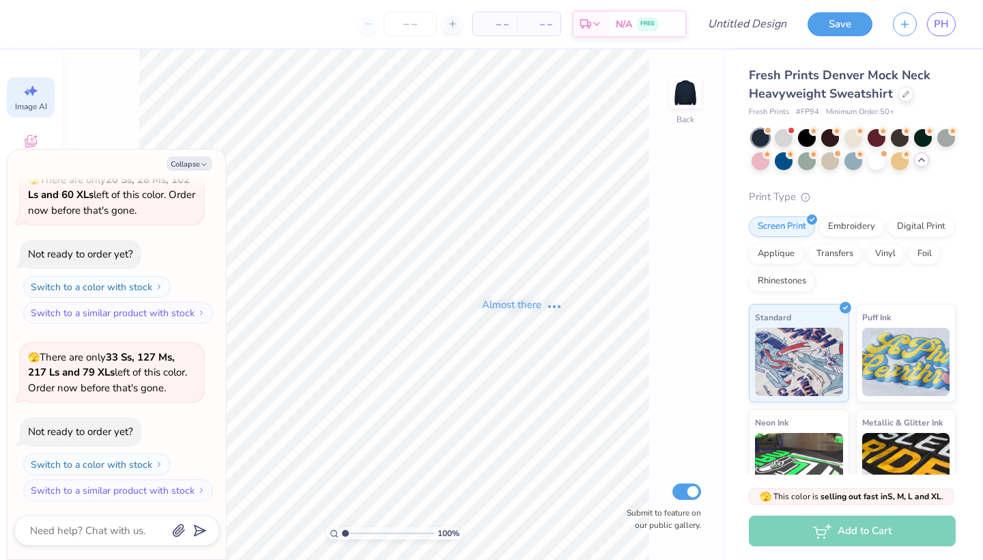
scroll to position [144, 0]
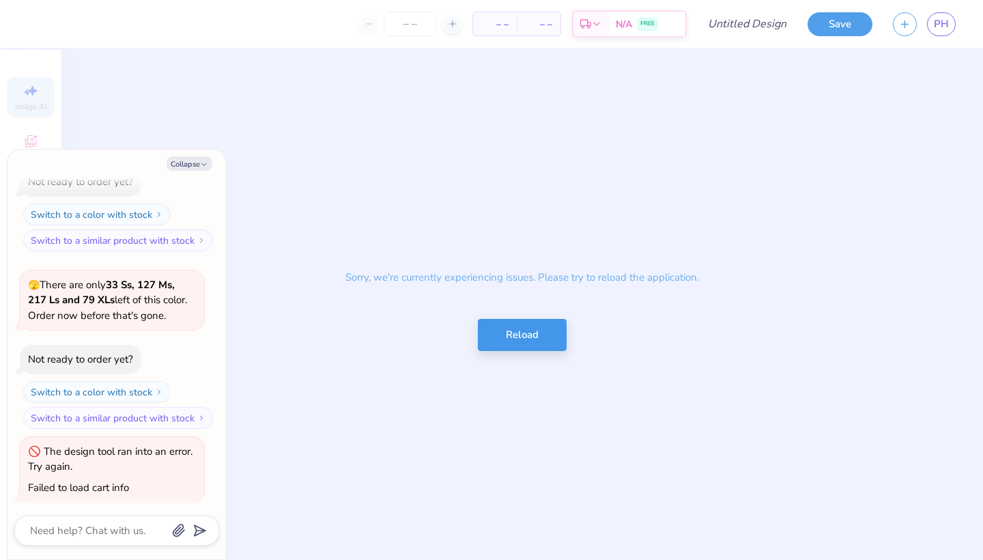
click at [540, 347] on button "Reload" at bounding box center [522, 335] width 89 height 32
click at [514, 339] on button "Reload" at bounding box center [522, 335] width 89 height 32
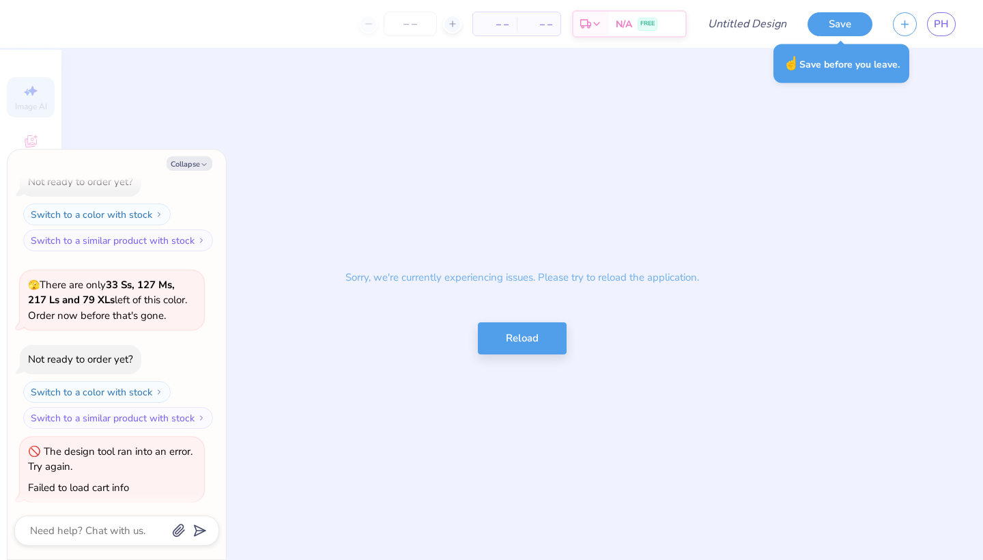
type textarea "x"
